Goal: Navigation & Orientation: Find specific page/section

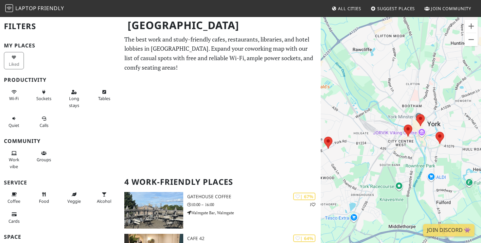
click at [269, 52] on p "The best work and study-friendly cafes, restaurants, libraries, and hotel lobbi…" at bounding box center [220, 54] width 193 height 38
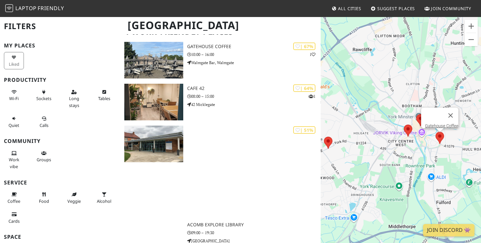
scroll to position [156, 0]
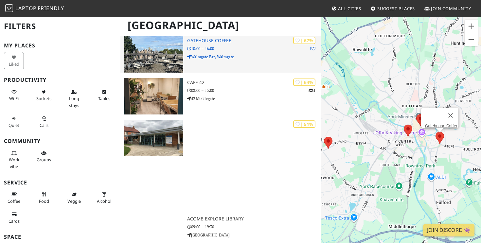
click at [170, 60] on img at bounding box center [153, 54] width 59 height 37
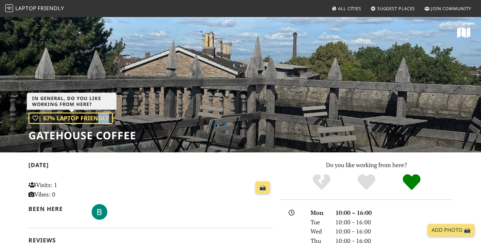
drag, startPoint x: 106, startPoint y: 116, endPoint x: 97, endPoint y: 116, distance: 9.2
click at [97, 116] on div "| 67% Laptop Friendly" at bounding box center [70, 117] width 84 height 11
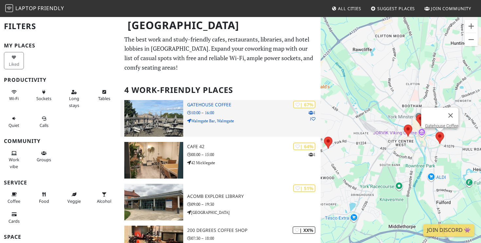
click at [203, 104] on h3 "Gatehouse Coffee" at bounding box center [253, 105] width 133 height 6
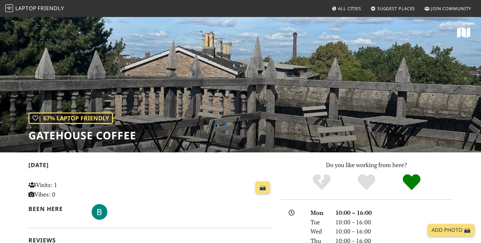
click at [88, 135] on h1 "Gatehouse Coffee" at bounding box center [82, 135] width 108 height 12
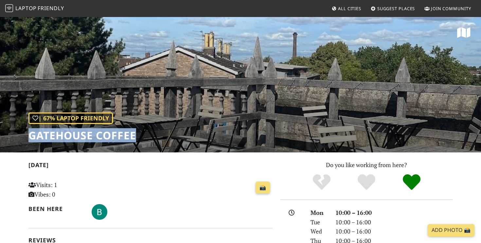
click at [88, 135] on h1 "Gatehouse Coffee" at bounding box center [82, 135] width 108 height 12
